Goal: Transaction & Acquisition: Purchase product/service

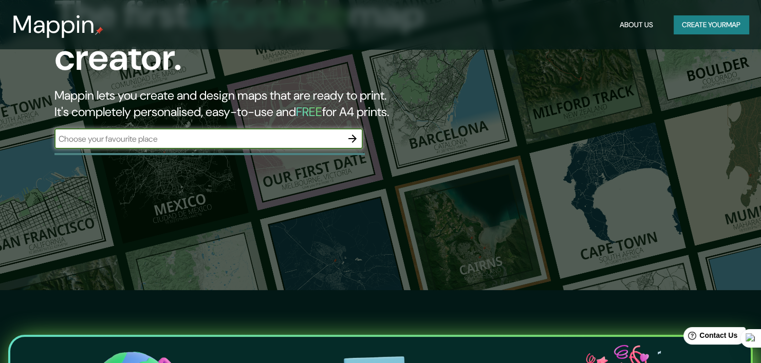
scroll to position [51, 0]
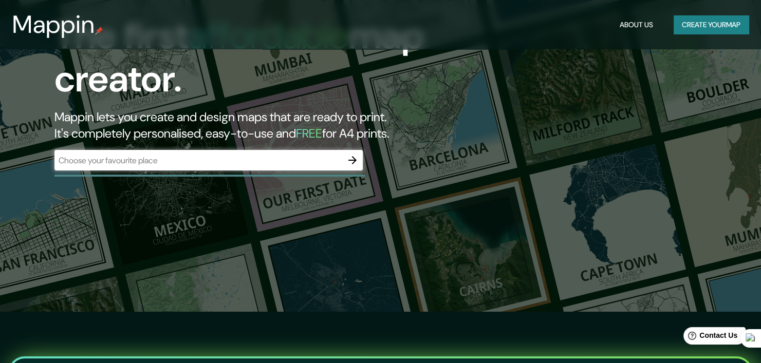
click at [210, 152] on div "​" at bounding box center [208, 160] width 308 height 21
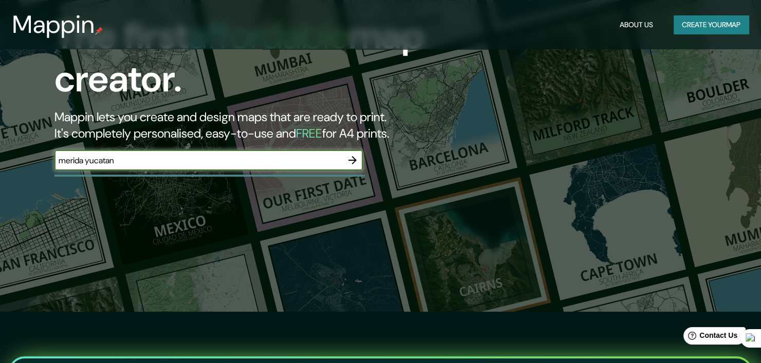
type input "merida yucatan"
click at [349, 156] on icon "button" at bounding box center [352, 160] width 12 height 12
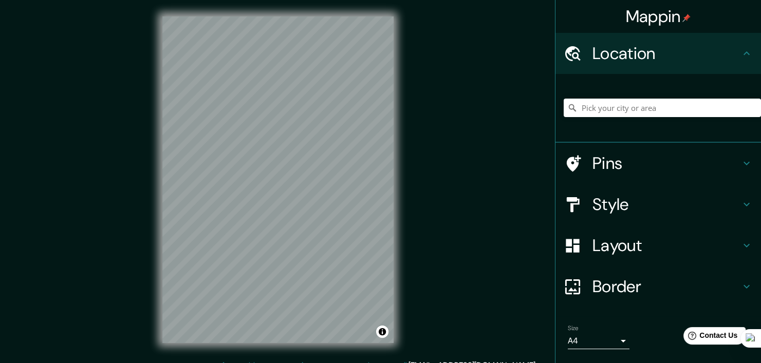
click at [423, 198] on div "Mappin Location Pins Style Layout Border Choose a border. Hint : you can make l…" at bounding box center [380, 188] width 761 height 376
click at [627, 104] on input "Pick your city or area" at bounding box center [662, 108] width 197 height 18
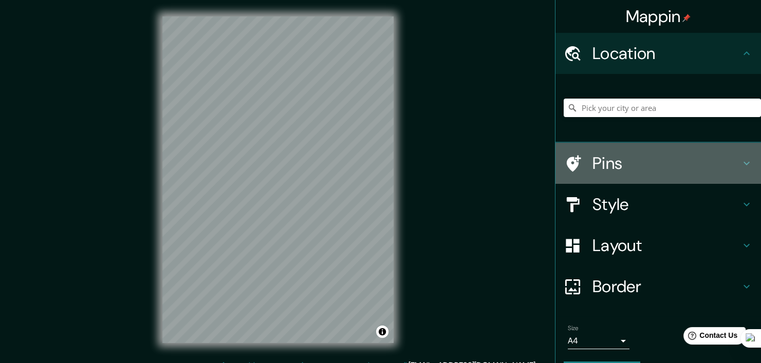
click at [720, 156] on h4 "Pins" at bounding box center [666, 163] width 148 height 21
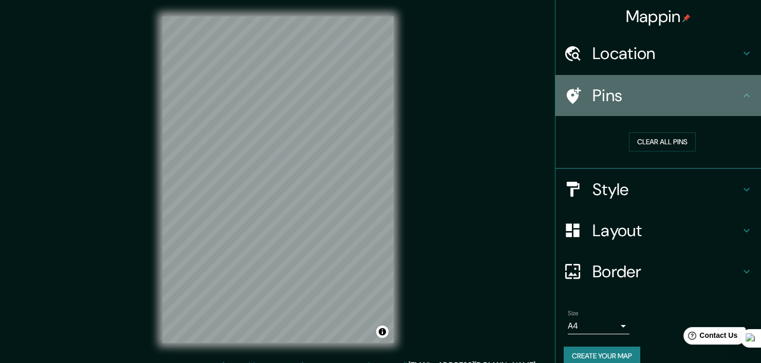
click at [692, 80] on div "Pins" at bounding box center [657, 95] width 205 height 41
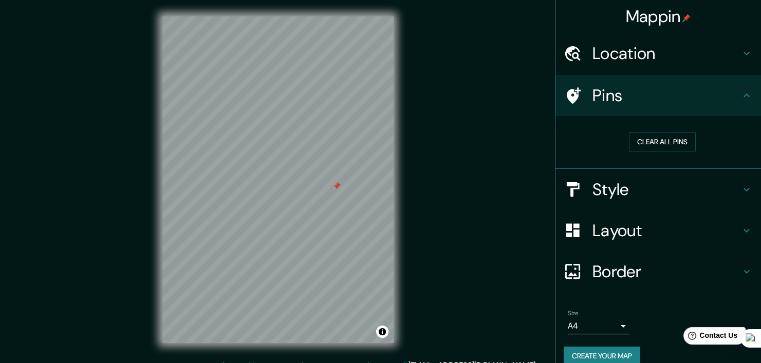
click at [693, 191] on h4 "Style" at bounding box center [666, 189] width 148 height 21
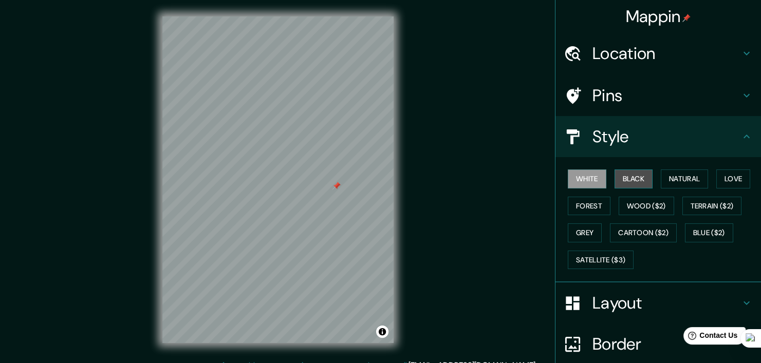
click at [626, 178] on button "Black" at bounding box center [633, 179] width 39 height 19
click at [579, 178] on button "White" at bounding box center [587, 179] width 39 height 19
click at [616, 178] on button "Black" at bounding box center [633, 179] width 39 height 19
click at [683, 179] on button "Natural" at bounding box center [684, 179] width 47 height 19
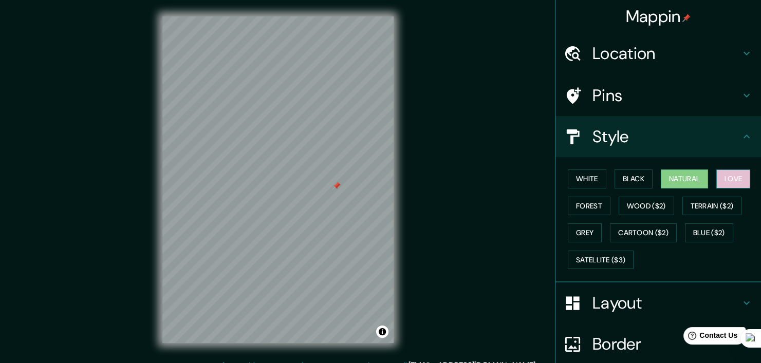
click at [722, 180] on button "Love" at bounding box center [733, 179] width 34 height 19
click at [591, 199] on button "Forest" at bounding box center [589, 206] width 43 height 19
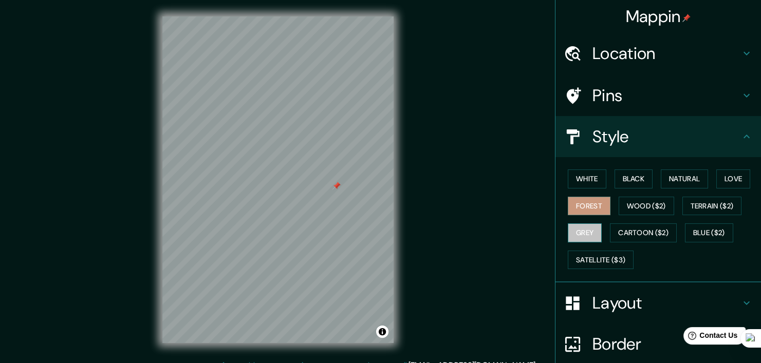
click at [581, 225] on button "Grey" at bounding box center [585, 232] width 34 height 19
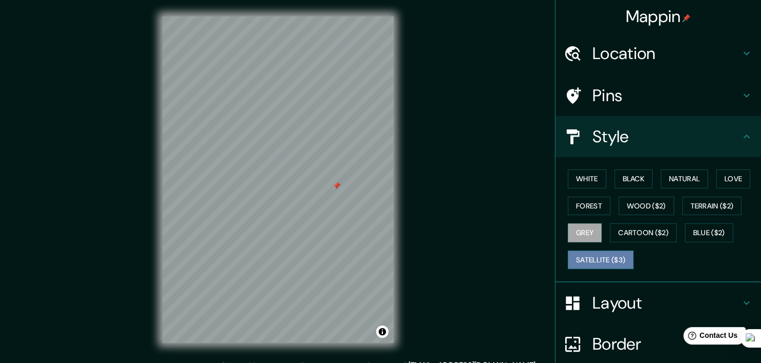
click at [597, 253] on button "Satellite ($3)" at bounding box center [601, 260] width 66 height 19
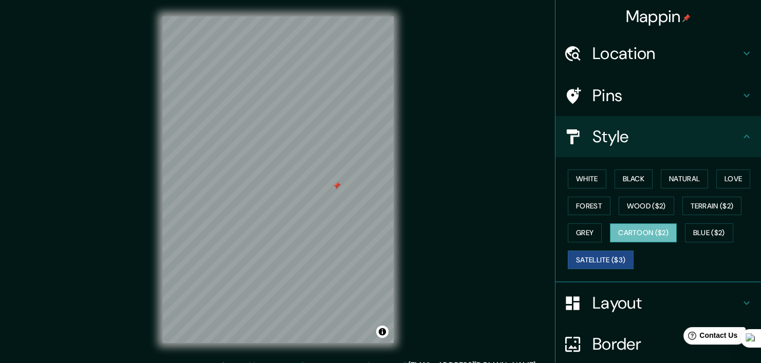
click at [644, 225] on button "Cartoon ($2)" at bounding box center [643, 232] width 67 height 19
click at [705, 228] on button "Blue ($2)" at bounding box center [709, 232] width 48 height 19
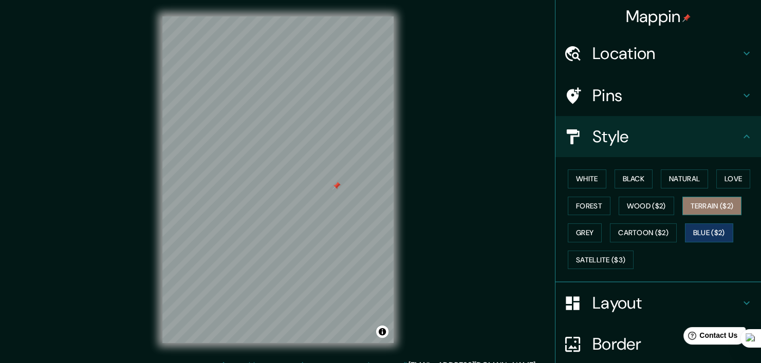
click at [694, 204] on button "Terrain ($2)" at bounding box center [712, 206] width 60 height 19
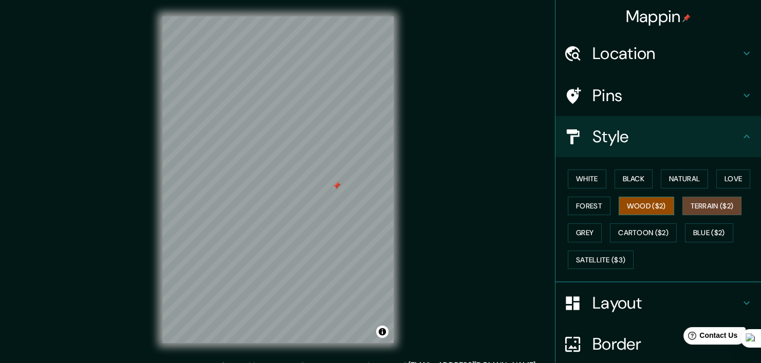
click at [642, 205] on button "Wood ($2)" at bounding box center [645, 206] width 55 height 19
click at [661, 179] on button "Natural" at bounding box center [684, 179] width 47 height 19
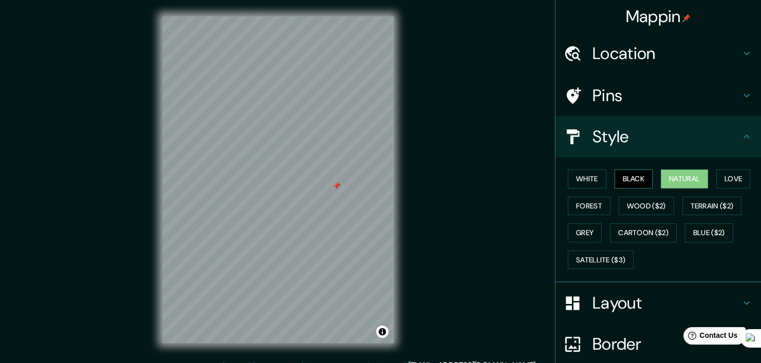
click at [622, 178] on button "Black" at bounding box center [633, 179] width 39 height 19
click at [663, 178] on button "Natural" at bounding box center [684, 179] width 47 height 19
click at [633, 182] on button "Black" at bounding box center [633, 179] width 39 height 19
click at [572, 177] on button "White" at bounding box center [587, 179] width 39 height 19
click at [603, 176] on div "White Black Natural Love Forest Wood ($2) Terrain ($2) Grey Cartoon ($2) Blue (…" at bounding box center [662, 219] width 197 height 108
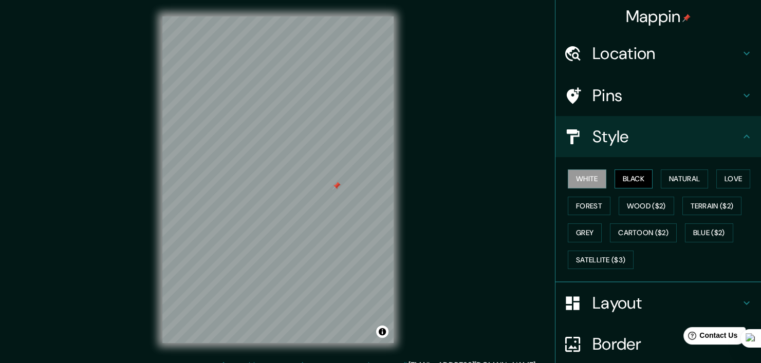
click at [616, 176] on button "Black" at bounding box center [633, 179] width 39 height 19
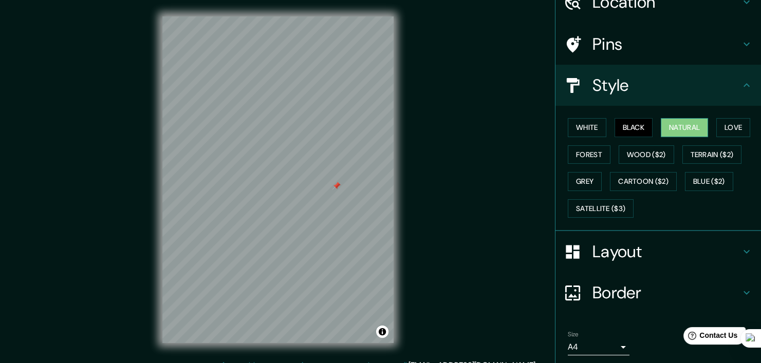
click at [667, 124] on button "Natural" at bounding box center [684, 127] width 47 height 19
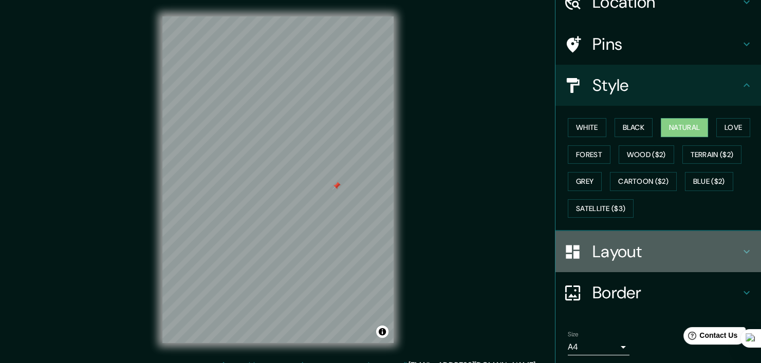
click at [700, 253] on h4 "Layout" at bounding box center [666, 251] width 148 height 21
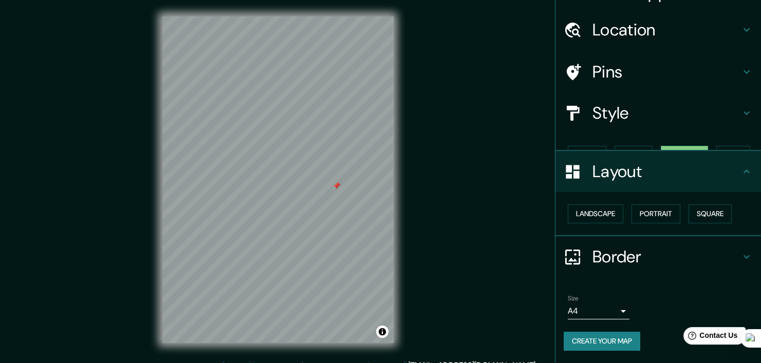
scroll to position [5, 0]
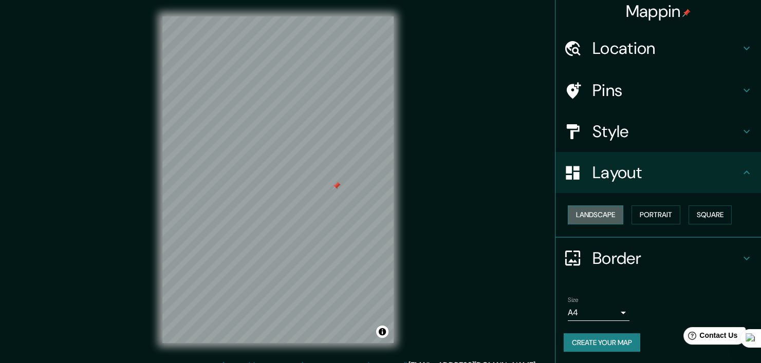
click at [590, 216] on button "Landscape" at bounding box center [595, 214] width 55 height 19
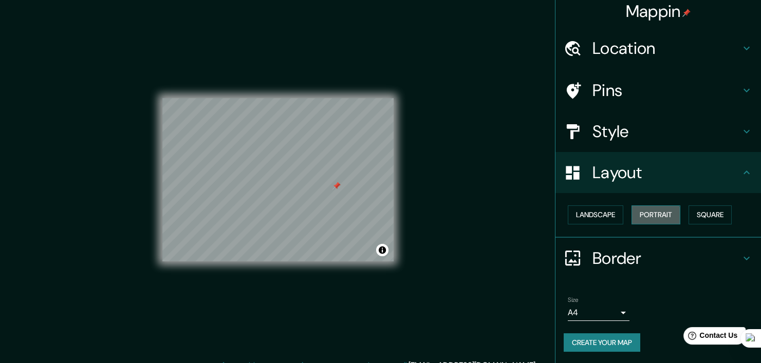
click at [634, 216] on button "Portrait" at bounding box center [655, 214] width 49 height 19
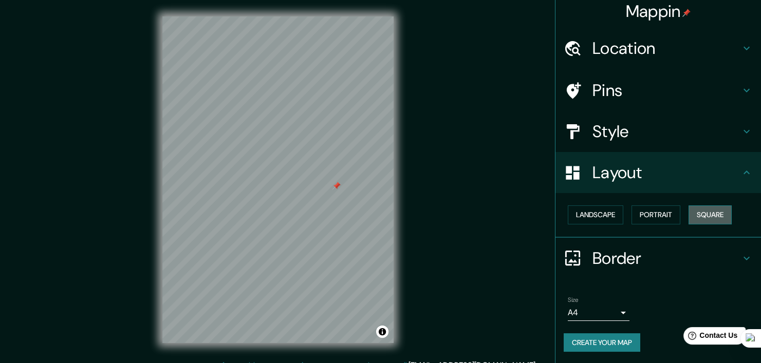
click at [696, 215] on button "Square" at bounding box center [709, 214] width 43 height 19
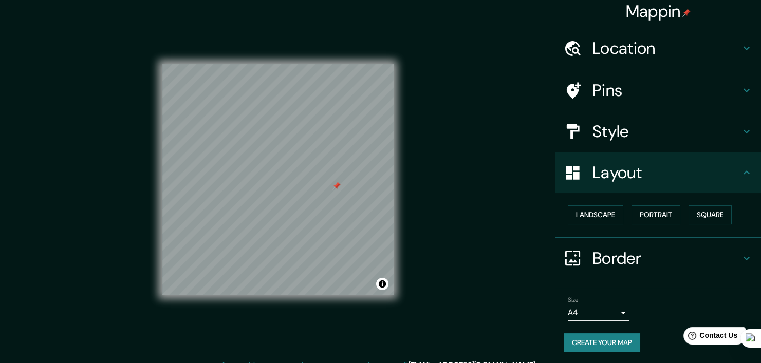
click at [510, 131] on div "Mappin Location Pins Style Layout Landscape Portrait Square Border Choose a bor…" at bounding box center [380, 188] width 761 height 376
click at [702, 124] on h4 "Style" at bounding box center [666, 131] width 148 height 21
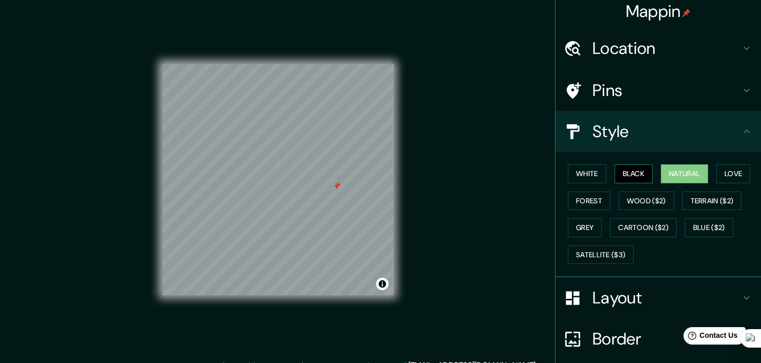
click at [624, 171] on button "Black" at bounding box center [633, 173] width 39 height 19
click at [512, 266] on div "Mappin Location Pins Style White Black Natural Love Forest Wood ($2) Terrain ($…" at bounding box center [380, 188] width 761 height 376
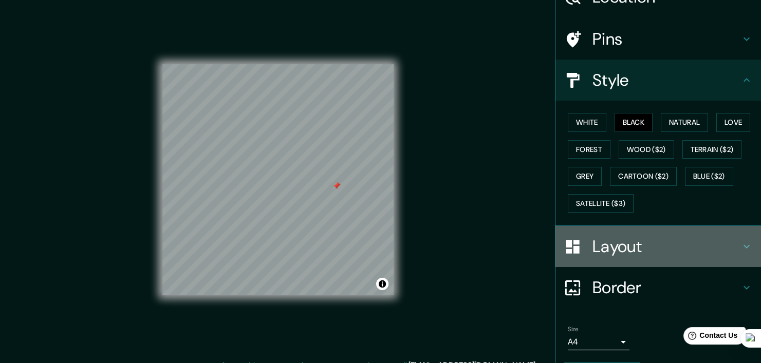
click at [682, 228] on div "Layout" at bounding box center [657, 246] width 205 height 41
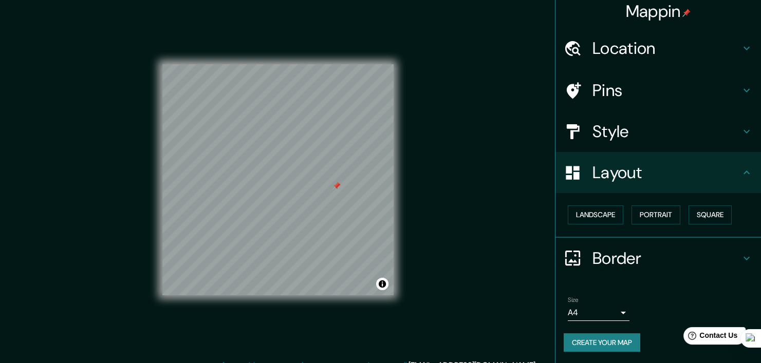
scroll to position [13, 0]
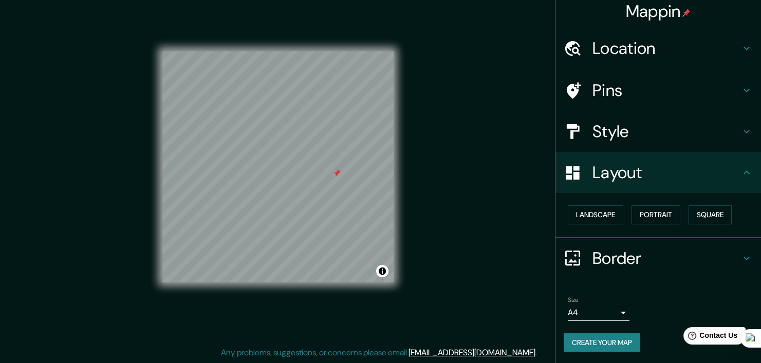
click at [697, 267] on h4 "Border" at bounding box center [666, 258] width 148 height 21
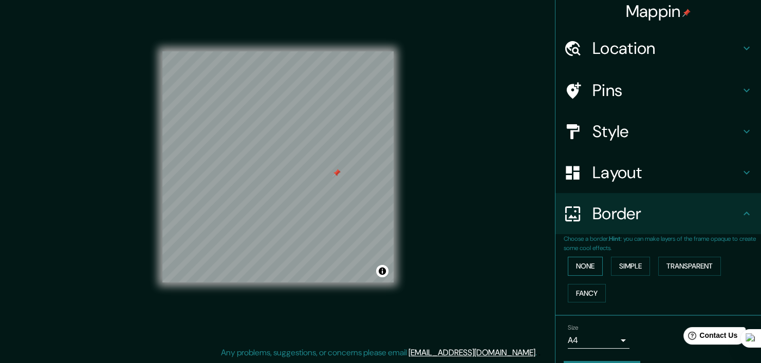
click at [572, 258] on button "None" at bounding box center [585, 266] width 35 height 19
click at [639, 261] on button "Simple" at bounding box center [630, 266] width 39 height 19
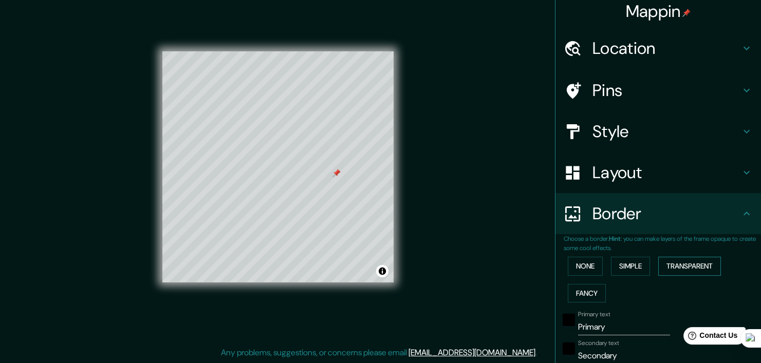
click at [583, 294] on button "Fancy" at bounding box center [587, 293] width 38 height 19
click at [673, 270] on button "Transparent" at bounding box center [689, 266] width 63 height 19
click at [578, 264] on button "None" at bounding box center [585, 266] width 35 height 19
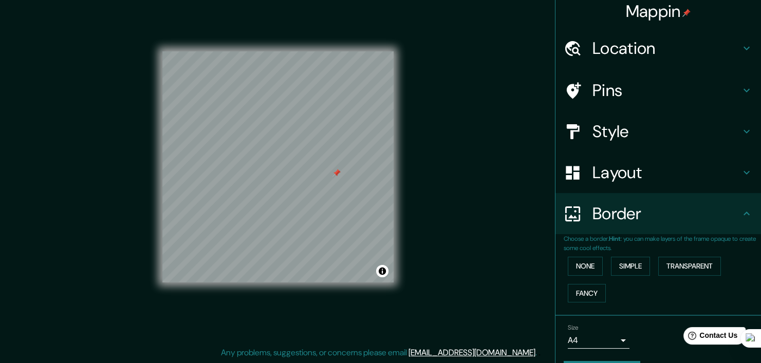
scroll to position [33, 0]
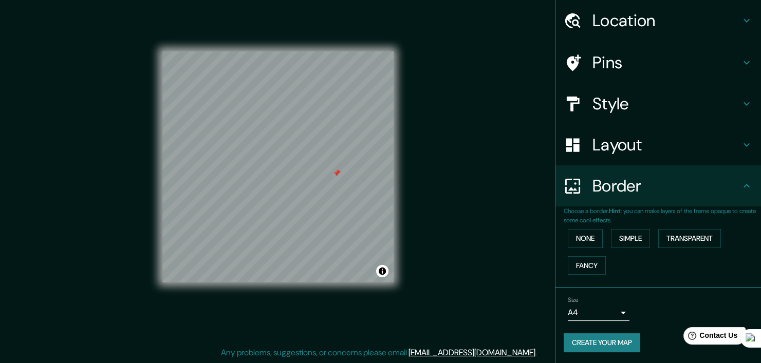
click at [612, 313] on body "Mappin Location Pins Style Layout Border Choose a border. Hint : you can make l…" at bounding box center [380, 168] width 761 height 363
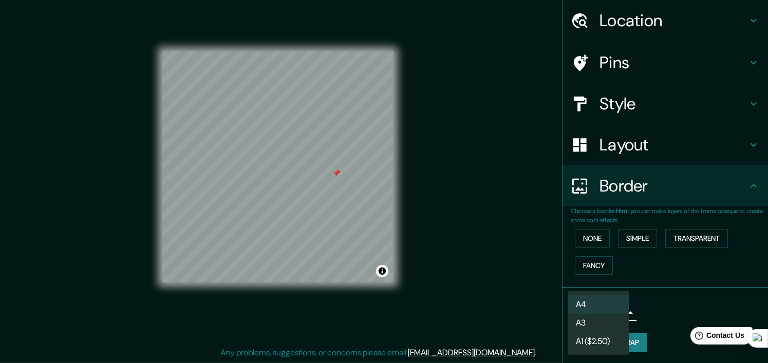
click at [616, 306] on li "A4" at bounding box center [599, 304] width 62 height 18
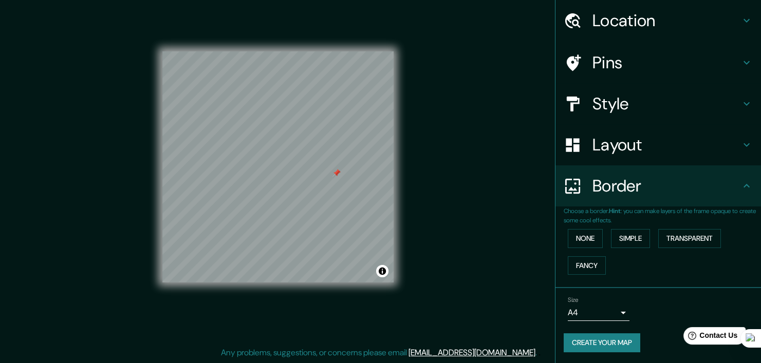
click at [522, 217] on div "Mappin Location Pins Style Layout Border Choose a border. Hint : you can make l…" at bounding box center [380, 175] width 761 height 376
click at [505, 183] on div "Mappin Location Pins Style Layout Border Choose a border. Hint : you can make l…" at bounding box center [380, 175] width 761 height 376
click at [659, 153] on h4 "Layout" at bounding box center [666, 145] width 148 height 21
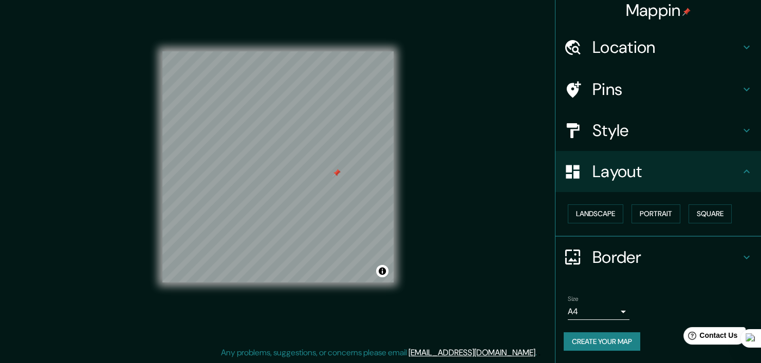
scroll to position [5, 0]
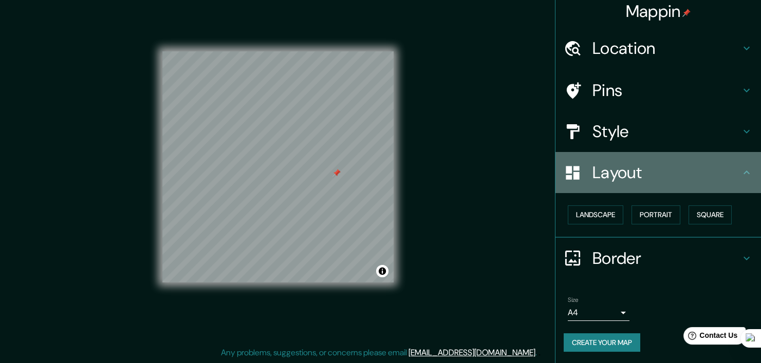
click at [646, 174] on h4 "Layout" at bounding box center [666, 172] width 148 height 21
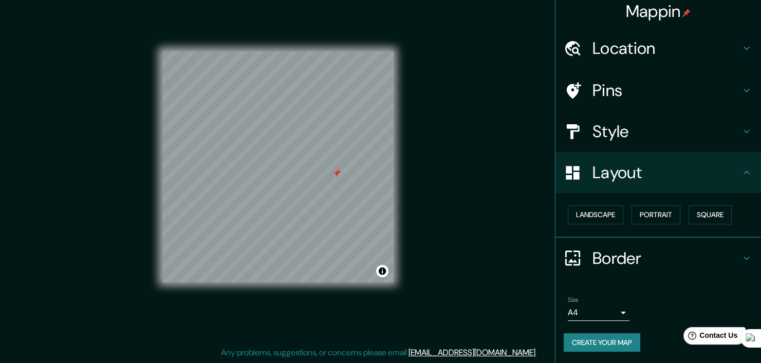
click at [671, 141] on div "Style" at bounding box center [657, 131] width 205 height 41
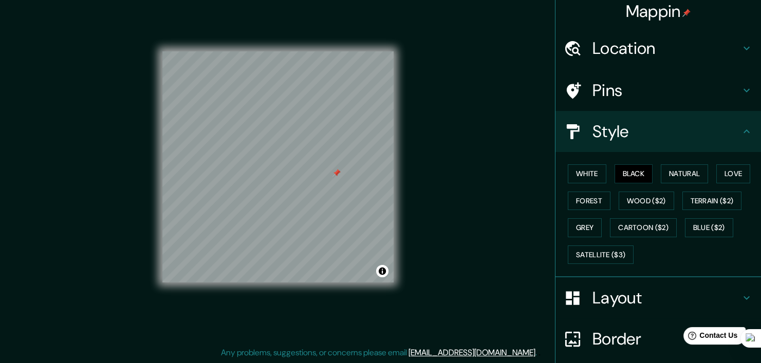
click at [650, 174] on div "White Black Natural Love Forest Wood ($2) Terrain ($2) Grey Cartoon ($2) Blue (…" at bounding box center [662, 214] width 197 height 108
click at [673, 174] on button "Natural" at bounding box center [684, 173] width 47 height 19
click at [620, 172] on button "Black" at bounding box center [633, 173] width 39 height 19
click at [513, 159] on div "Mappin Location Pins Style White Black Natural Love Forest Wood ($2) Terrain ($…" at bounding box center [380, 175] width 761 height 376
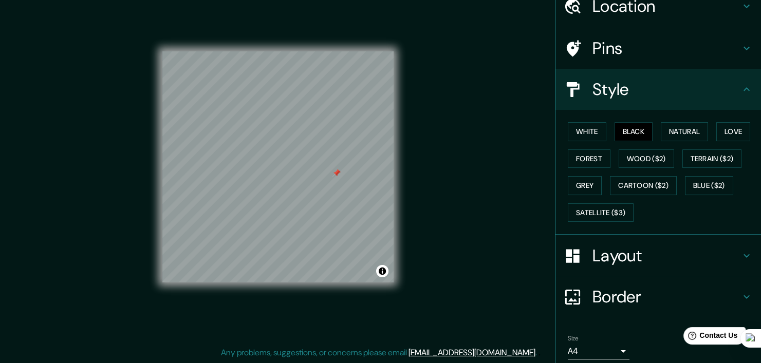
scroll to position [85, 0]
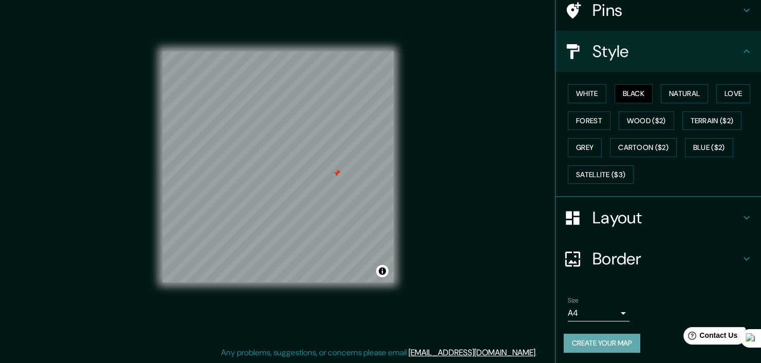
click at [611, 343] on button "Create your map" at bounding box center [602, 343] width 77 height 19
click at [595, 341] on button "Create your map" at bounding box center [602, 343] width 77 height 19
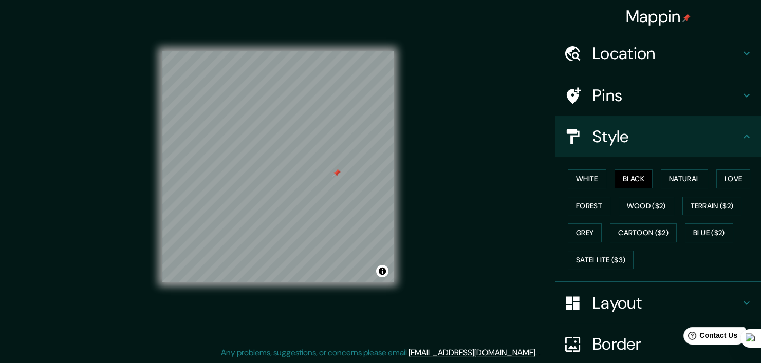
scroll to position [0, 0]
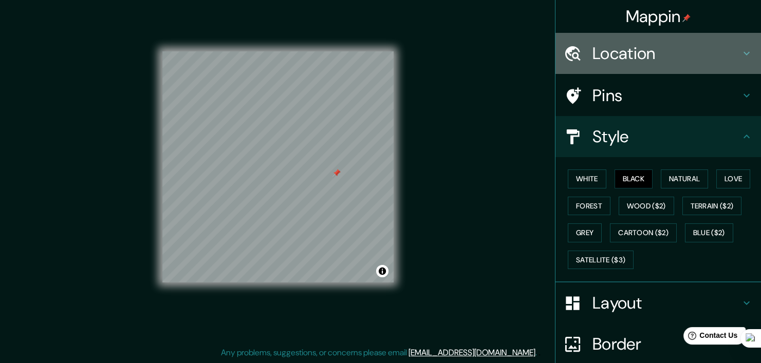
click at [715, 55] on h4 "Location" at bounding box center [666, 53] width 148 height 21
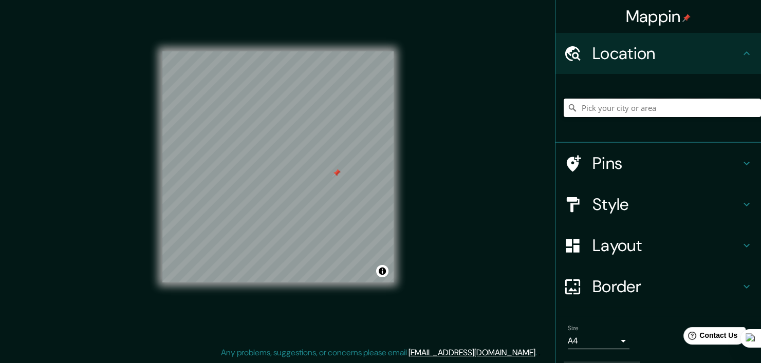
click at [669, 109] on input "Pick your city or area" at bounding box center [662, 108] width 197 height 18
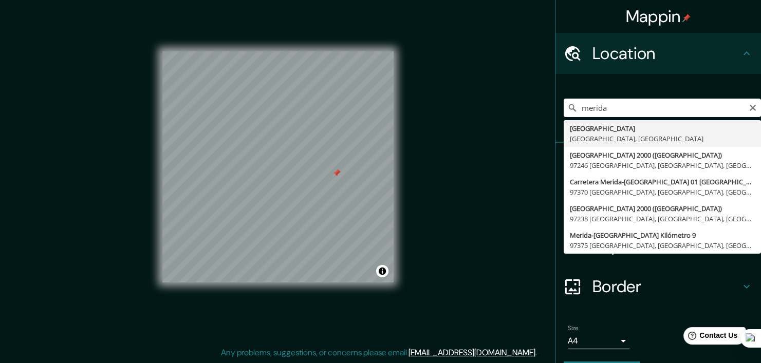
type input "[GEOGRAPHIC_DATA], [GEOGRAPHIC_DATA], [GEOGRAPHIC_DATA]"
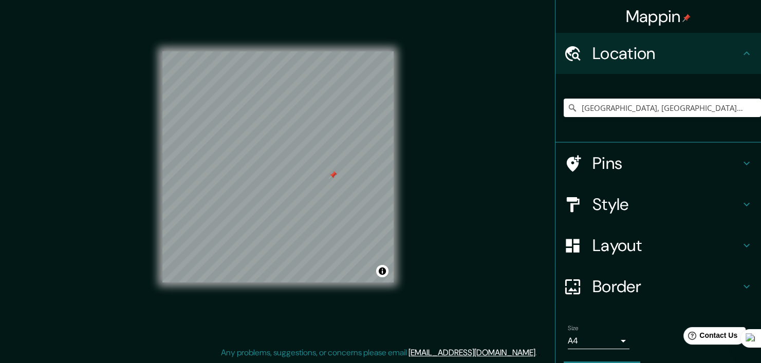
scroll to position [29, 0]
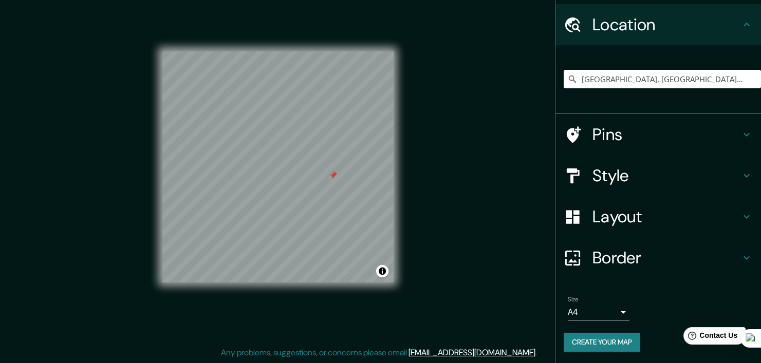
click at [692, 129] on h4 "Pins" at bounding box center [666, 134] width 148 height 21
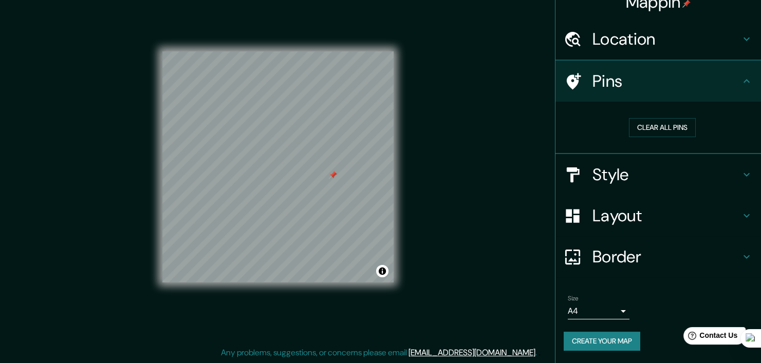
scroll to position [13, 0]
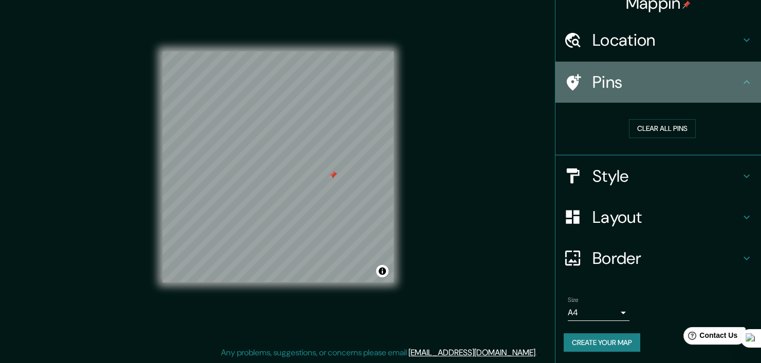
click at [717, 94] on div "Pins" at bounding box center [657, 82] width 205 height 41
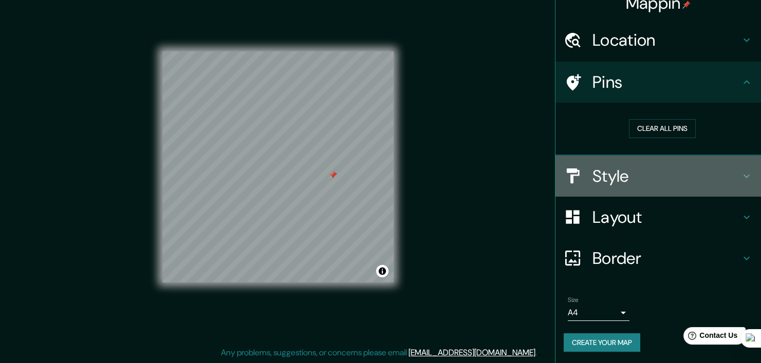
click at [687, 179] on h4 "Style" at bounding box center [666, 176] width 148 height 21
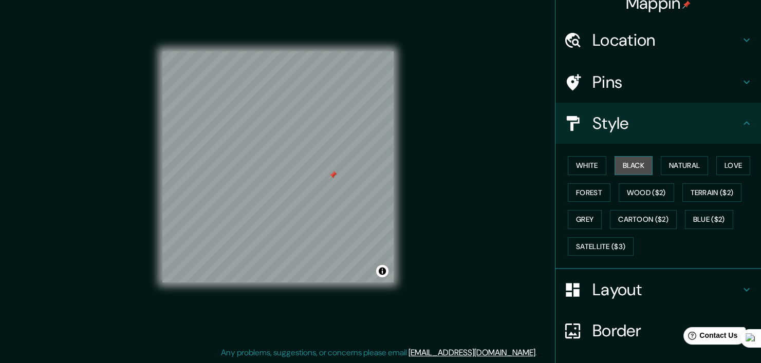
click at [623, 169] on button "Black" at bounding box center [633, 165] width 39 height 19
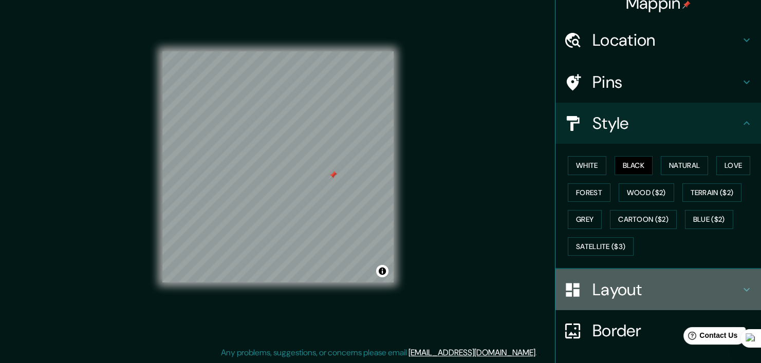
click at [686, 294] on h4 "Layout" at bounding box center [666, 289] width 148 height 21
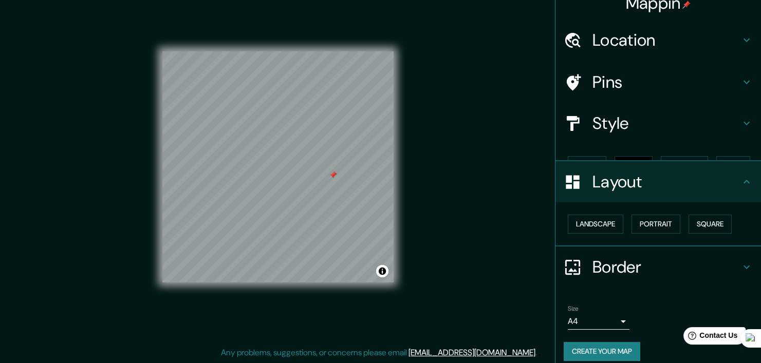
scroll to position [5, 0]
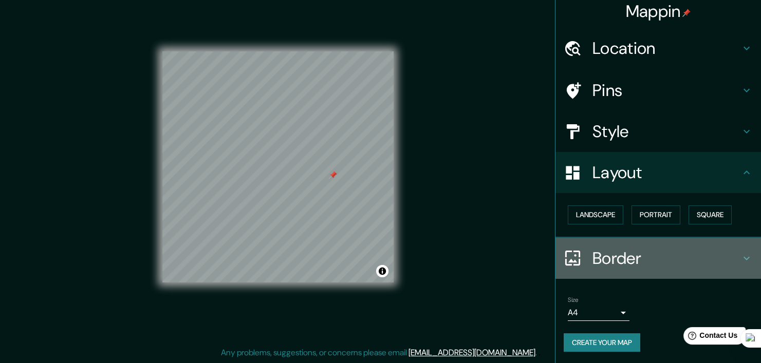
click at [704, 249] on h4 "Border" at bounding box center [666, 258] width 148 height 21
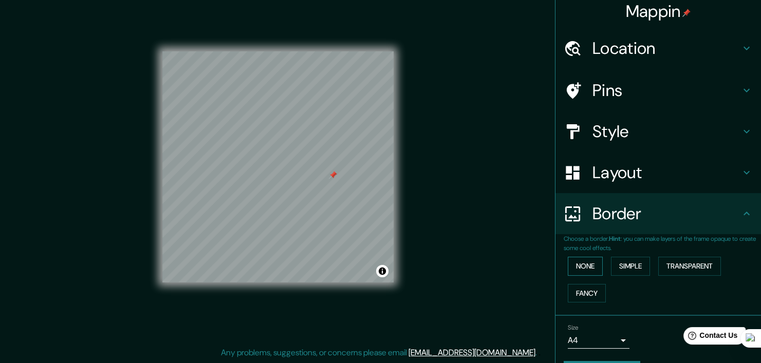
click at [584, 262] on button "None" at bounding box center [585, 266] width 35 height 19
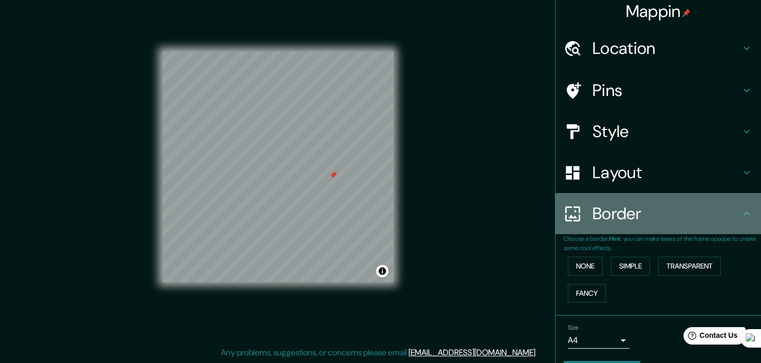
click at [693, 215] on h4 "Border" at bounding box center [666, 213] width 148 height 21
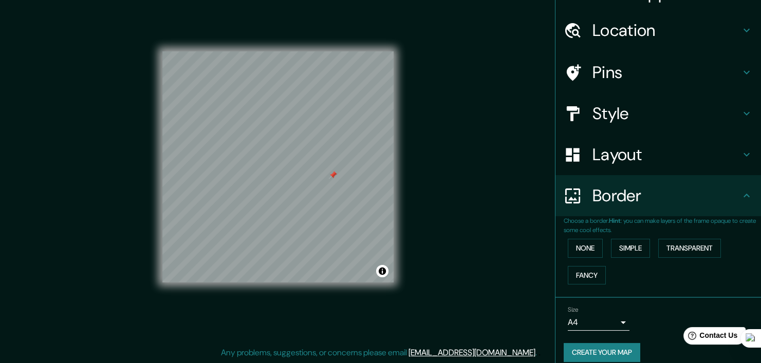
scroll to position [33, 0]
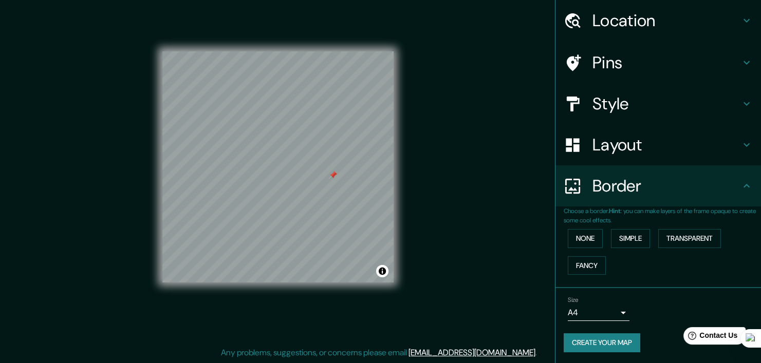
click at [608, 342] on button "Create your map" at bounding box center [602, 342] width 77 height 19
click at [384, 276] on button "Toggle attribution" at bounding box center [382, 271] width 12 height 12
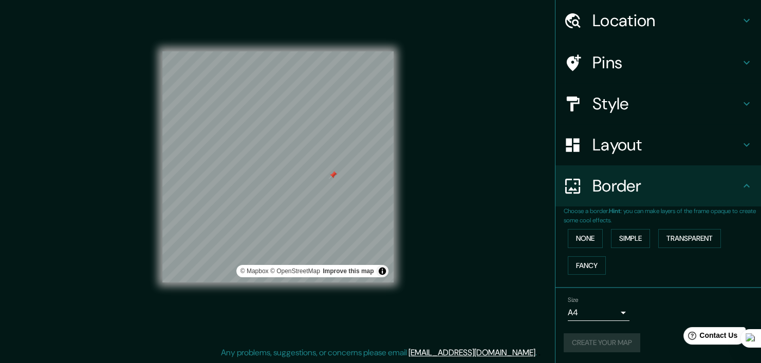
click at [444, 261] on div "Mappin Location [GEOGRAPHIC_DATA], [GEOGRAPHIC_DATA], [GEOGRAPHIC_DATA] Pins St…" at bounding box center [380, 175] width 761 height 376
click at [379, 271] on button "Toggle attribution" at bounding box center [382, 271] width 12 height 12
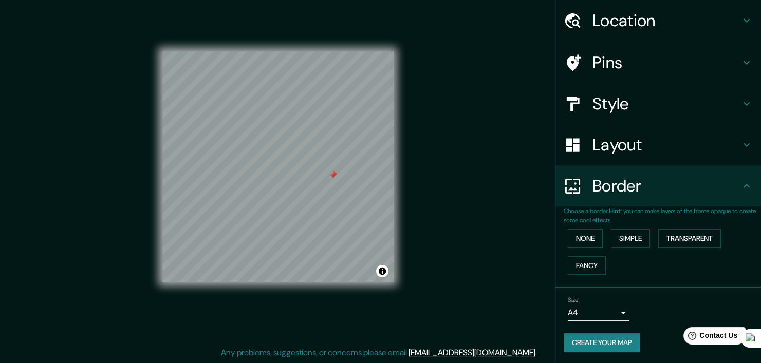
drag, startPoint x: 460, startPoint y: 71, endPoint x: 482, endPoint y: 29, distance: 47.4
click at [460, 71] on div "Mappin Location [GEOGRAPHIC_DATA], [GEOGRAPHIC_DATA], [GEOGRAPHIC_DATA] Pins St…" at bounding box center [380, 175] width 761 height 376
